Goal: Navigation & Orientation: Go to known website

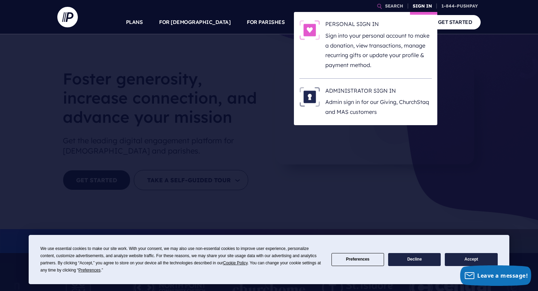
click at [417, 9] on link "SIGN IN" at bounding box center [422, 6] width 25 height 12
click at [372, 96] on h6 "ADMINISTRATOR SIGN IN" at bounding box center [378, 92] width 107 height 10
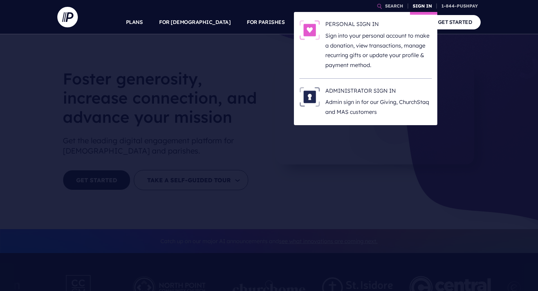
click at [425, 3] on link "SIGN IN" at bounding box center [422, 6] width 25 height 12
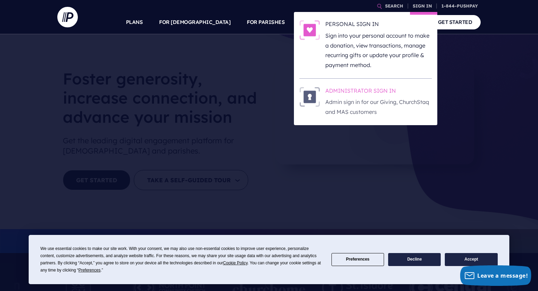
click at [356, 94] on h6 "ADMINISTRATOR SIGN IN" at bounding box center [378, 92] width 107 height 10
